Goal: Transaction & Acquisition: Purchase product/service

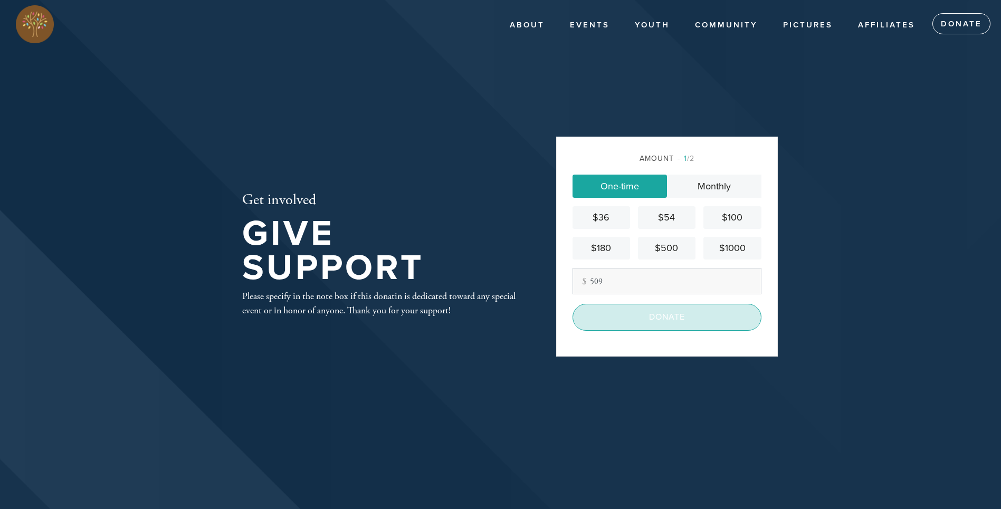
type input "509"
click at [667, 316] on input "Donate" at bounding box center [666, 317] width 189 height 26
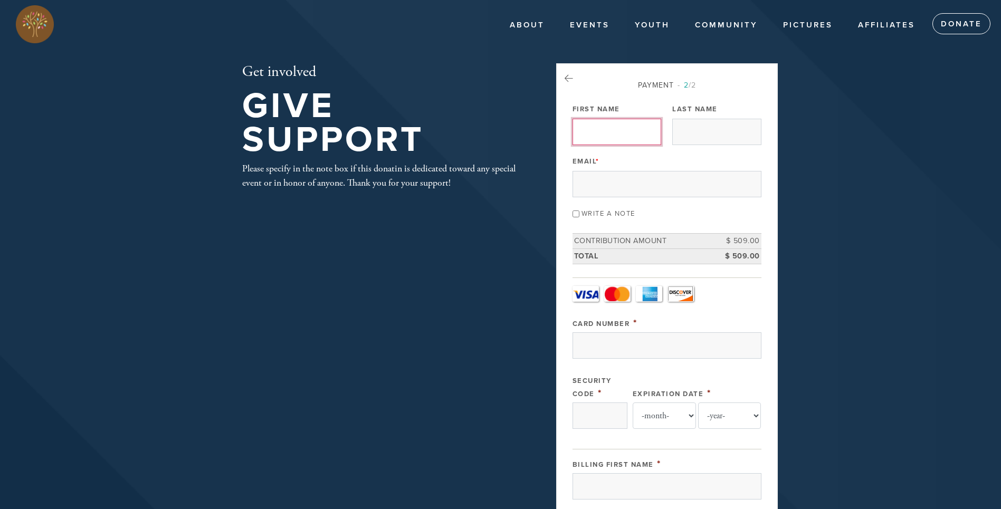
click at [605, 133] on input "First Name" at bounding box center [616, 132] width 89 height 26
type input "Tsvi"
type input "Zandany"
type input "[EMAIL_ADDRESS][DOMAIN_NAME]"
select select "3"
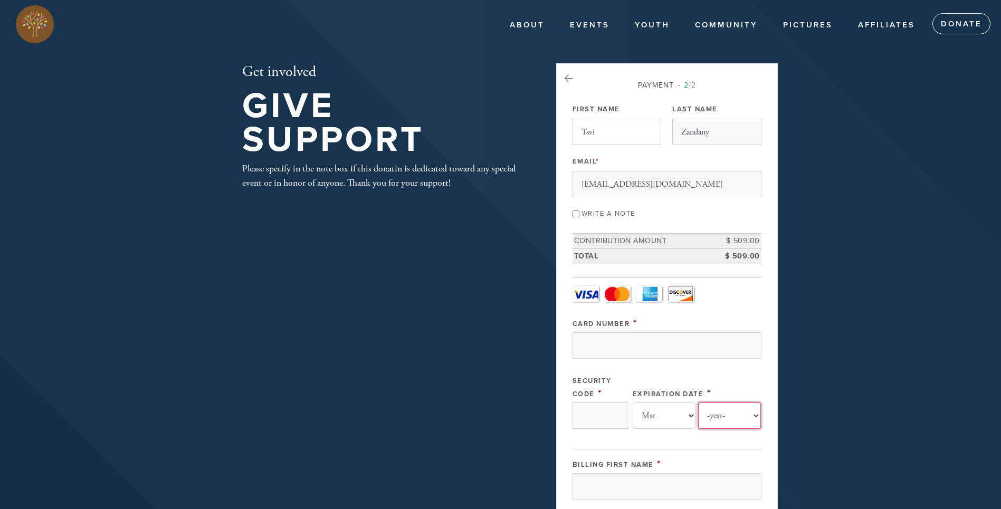
select select "2027"
type input "Tsvi"
type input "Zandany"
type input "[STREET_ADDRESS]"
type input "San Antonio"
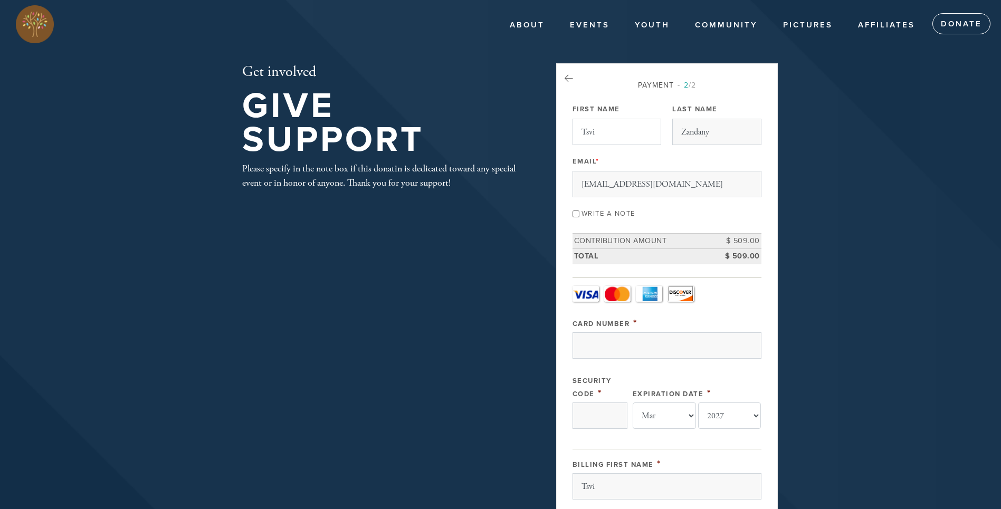
type input "78216"
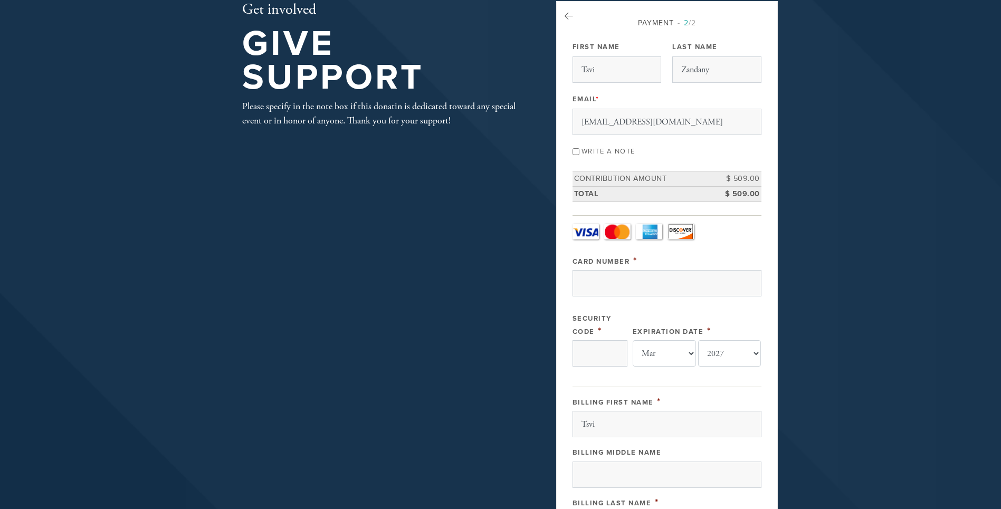
scroll to position [52, 0]
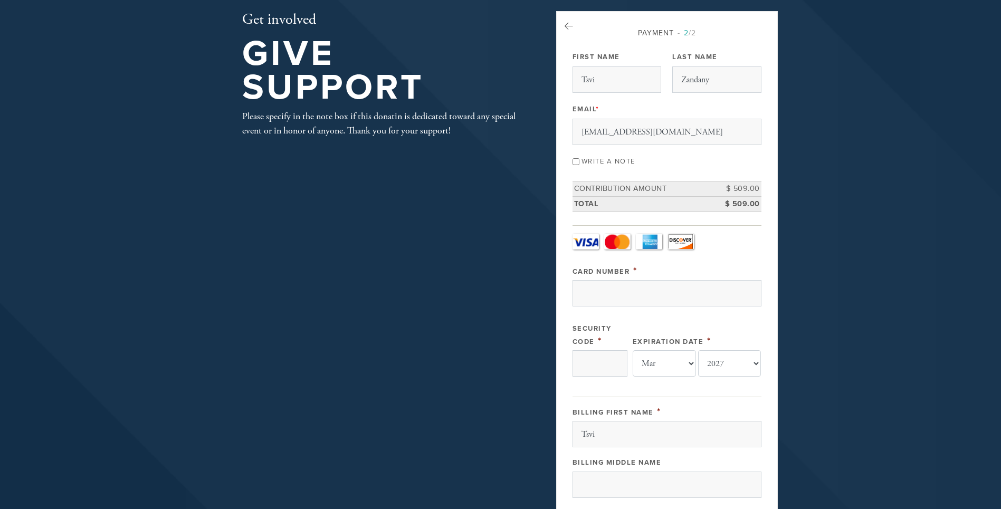
click at [577, 160] on input "Write a note" at bounding box center [575, 161] width 7 height 7
checkbox input "true"
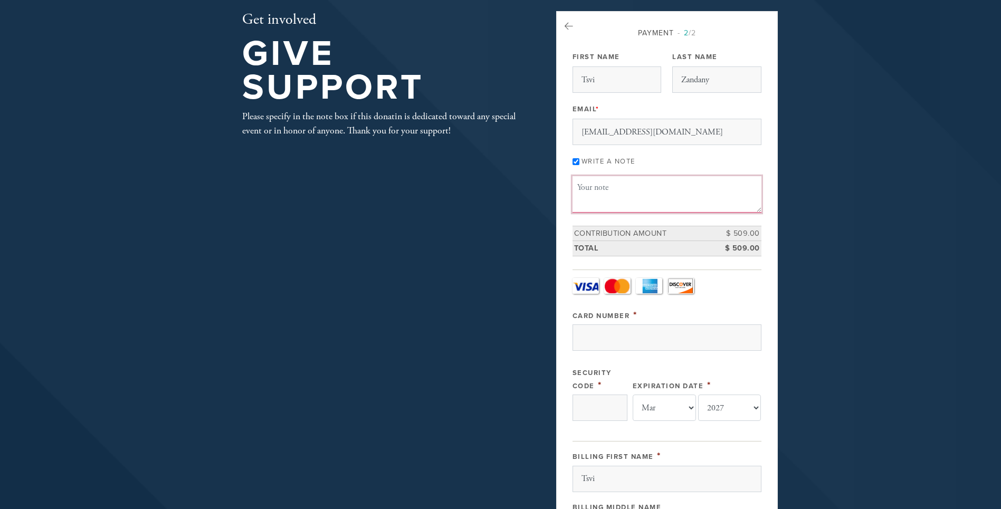
click at [607, 195] on textarea "Message or dedication" at bounding box center [666, 194] width 189 height 36
click at [560, 201] on div "Payment 2 /2 Payment Processor Pay Later Credit Card - Camp Credit Card - Chaba…" at bounding box center [667, 435] width 222 height 848
click at [623, 336] on input "Card Number" at bounding box center [666, 337] width 189 height 26
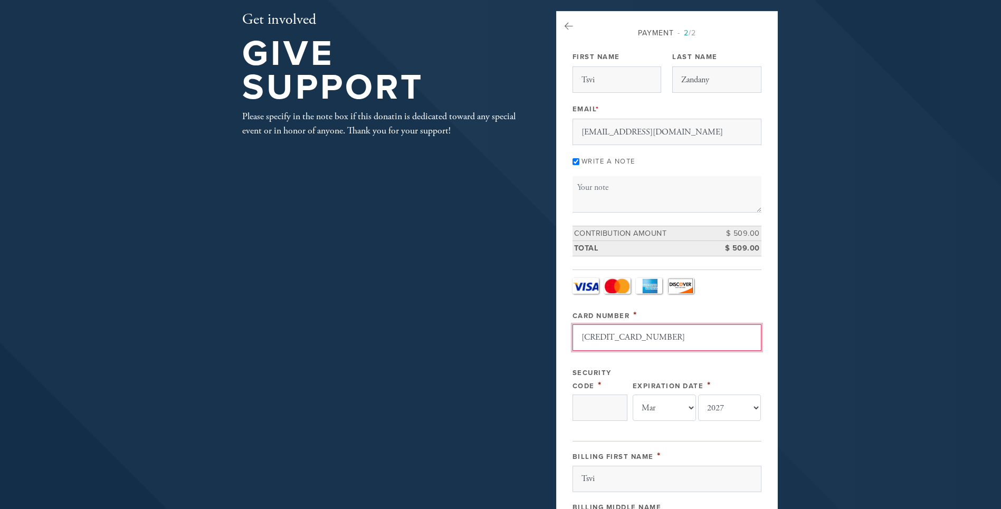
type input "[CREDIT_CARD_NUMBER]"
click at [560, 388] on div "Payment 2 /2 Payment Processor Pay Later Credit Card - Camp Credit Card - Chaba…" at bounding box center [667, 435] width 222 height 848
click at [590, 403] on input "Security Code" at bounding box center [599, 408] width 55 height 26
type input "167"
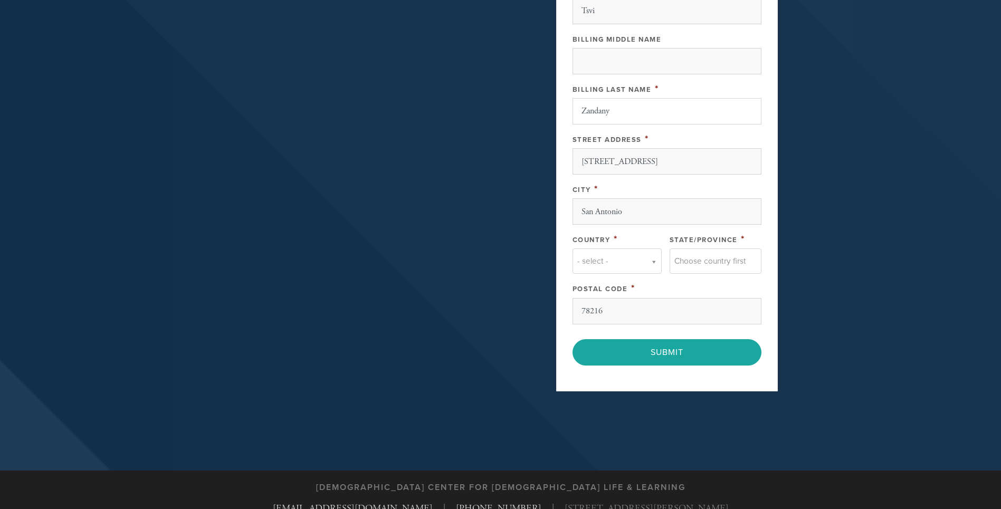
scroll to position [523, 0]
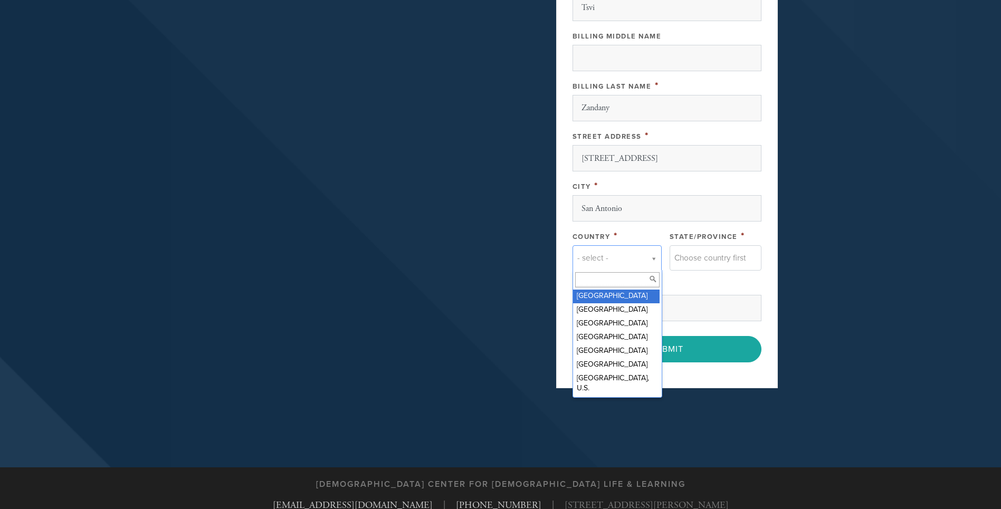
type input "n"
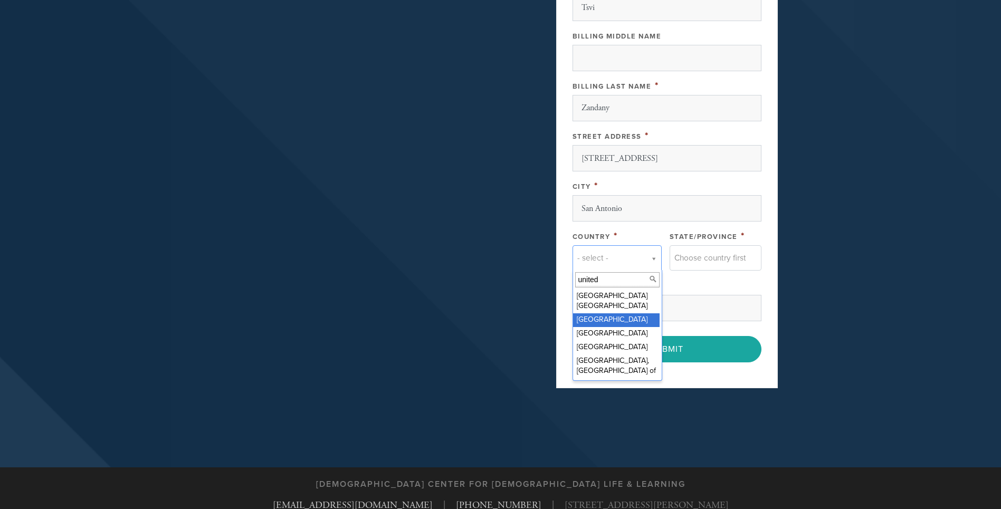
type input "united"
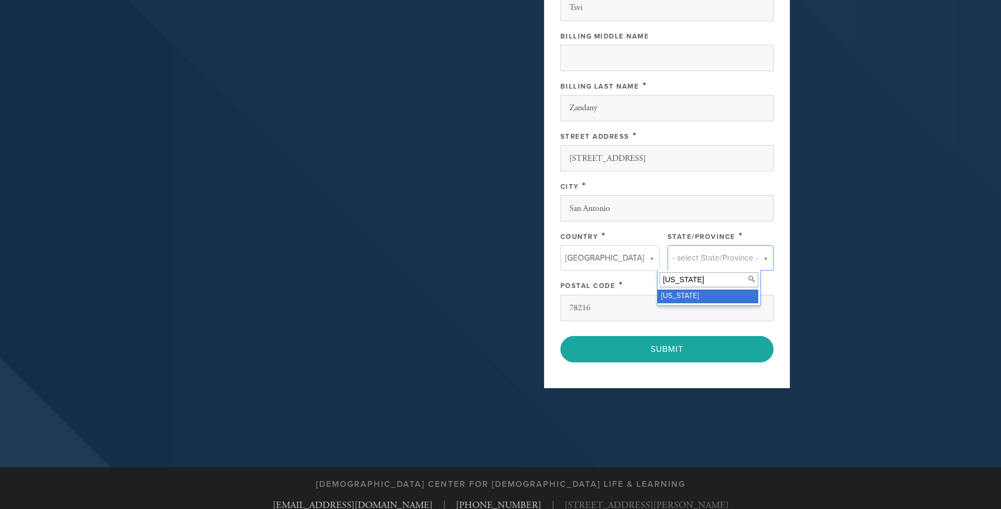
type input "[US_STATE]"
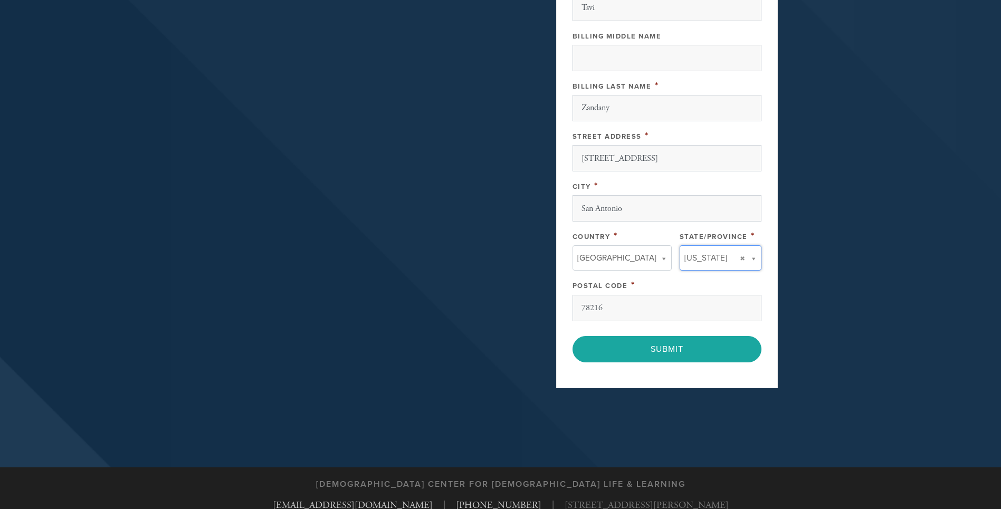
click at [656, 280] on div "Postal Code *" at bounding box center [666, 284] width 189 height 13
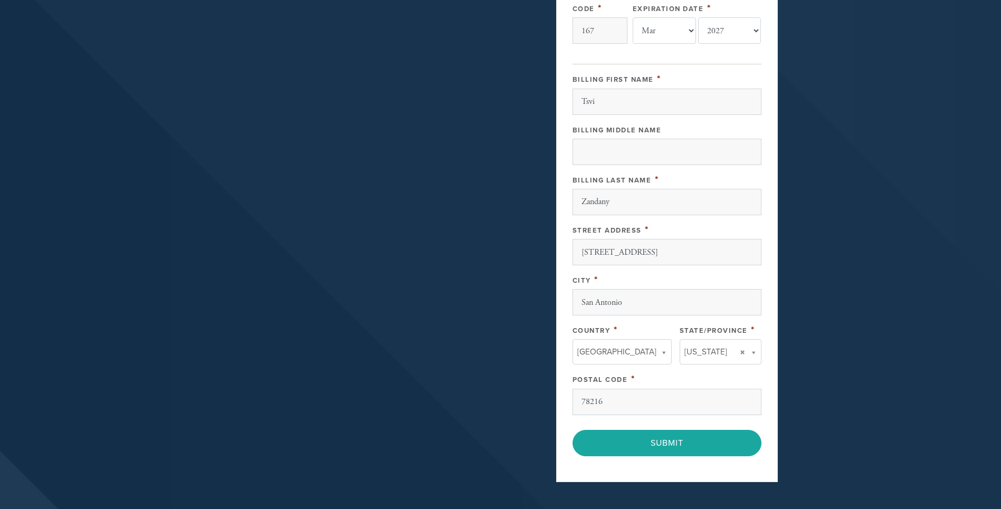
scroll to position [468, 0]
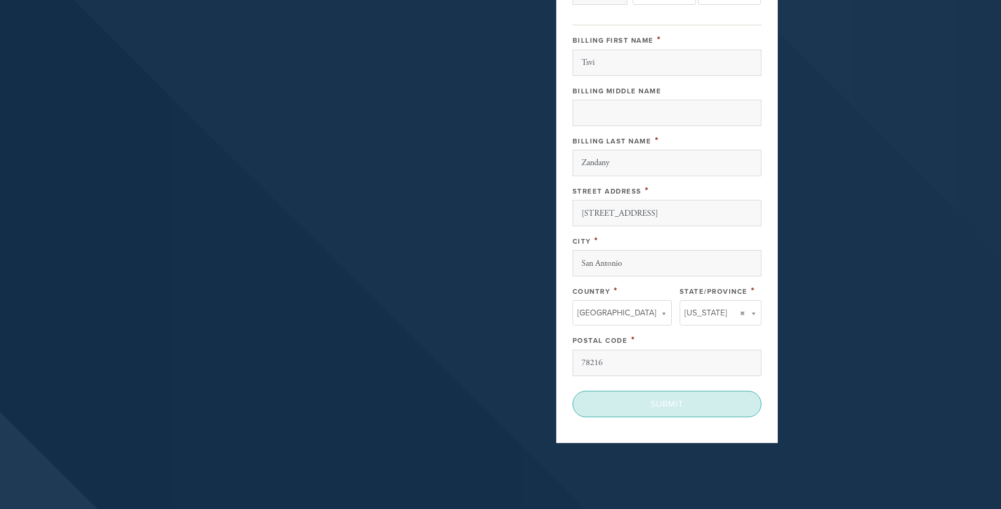
click at [656, 404] on input "Submit" at bounding box center [666, 404] width 189 height 26
